Goal: Task Accomplishment & Management: Use online tool/utility

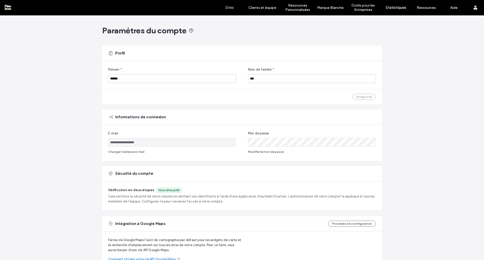
click at [230, 5] on link "Sites" at bounding box center [230, 7] width 30 height 15
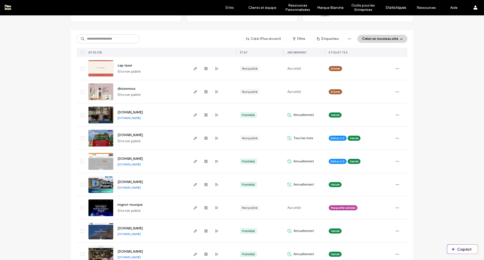
scroll to position [50, 0]
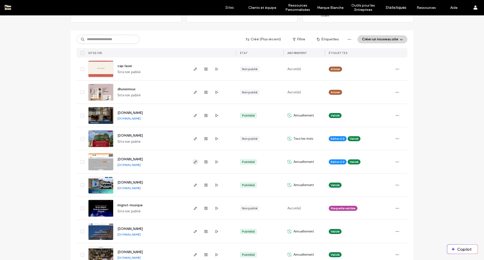
click at [193, 160] on icon "button" at bounding box center [195, 162] width 4 height 4
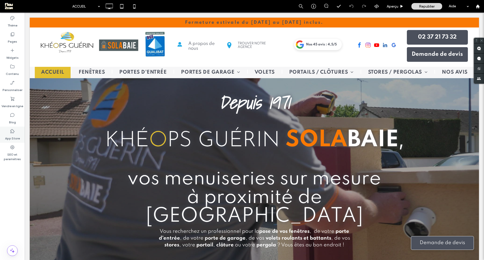
click at [10, 135] on label "App Store" at bounding box center [12, 137] width 15 height 7
click at [109, 8] on use at bounding box center [109, 7] width 7 height 6
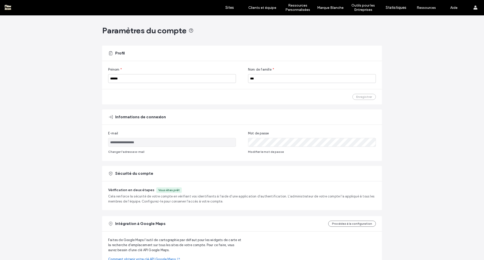
click at [227, 8] on label "Sites" at bounding box center [229, 7] width 9 height 5
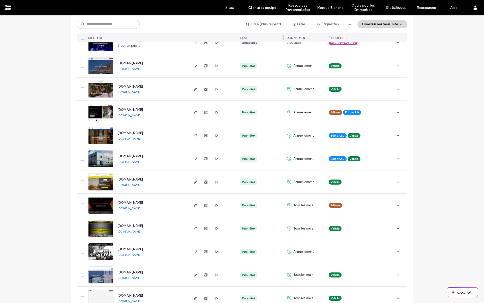
scroll to position [224, 0]
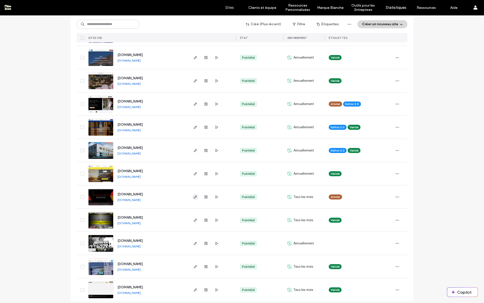
click at [194, 195] on use "button" at bounding box center [195, 196] width 3 height 3
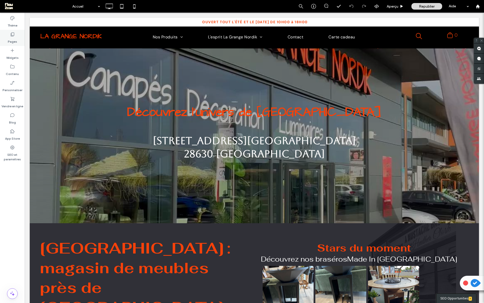
click at [12, 41] on label "Pages" at bounding box center [12, 40] width 9 height 7
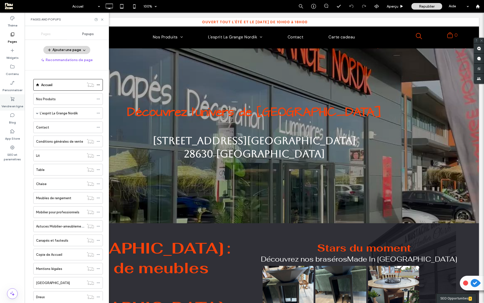
click at [15, 102] on label "Vendre en ligne" at bounding box center [13, 104] width 22 height 7
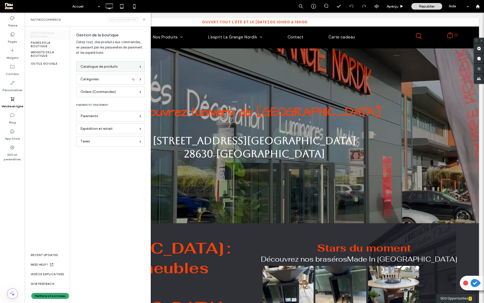
click at [92, 67] on span "Catalogue de produits" at bounding box center [98, 67] width 37 height 6
